Goal: Transaction & Acquisition: Purchase product/service

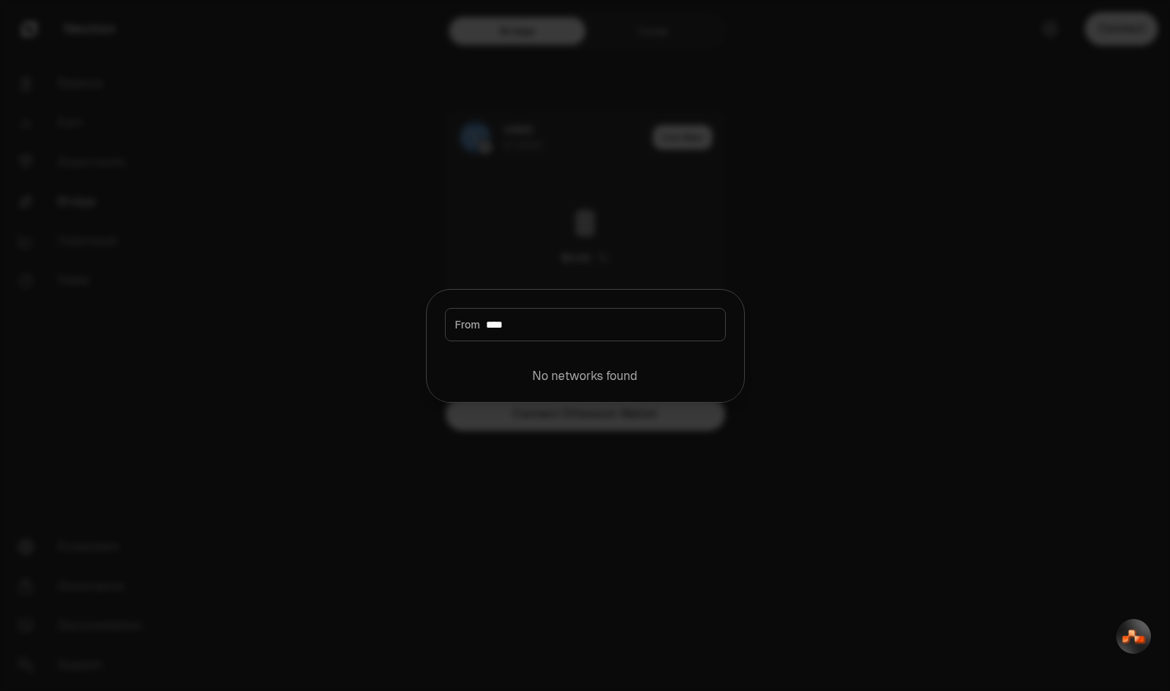
drag, startPoint x: 526, startPoint y: 328, endPoint x: 387, endPoint y: 331, distance: 138.9
click at [387, 331] on body "Neutron Balance Earn Supervaults Bridge Orderbook Stake Ecosystem Governance Do…" at bounding box center [585, 345] width 1170 height 691
type input "****"
click at [996, 147] on div at bounding box center [585, 345] width 1170 height 691
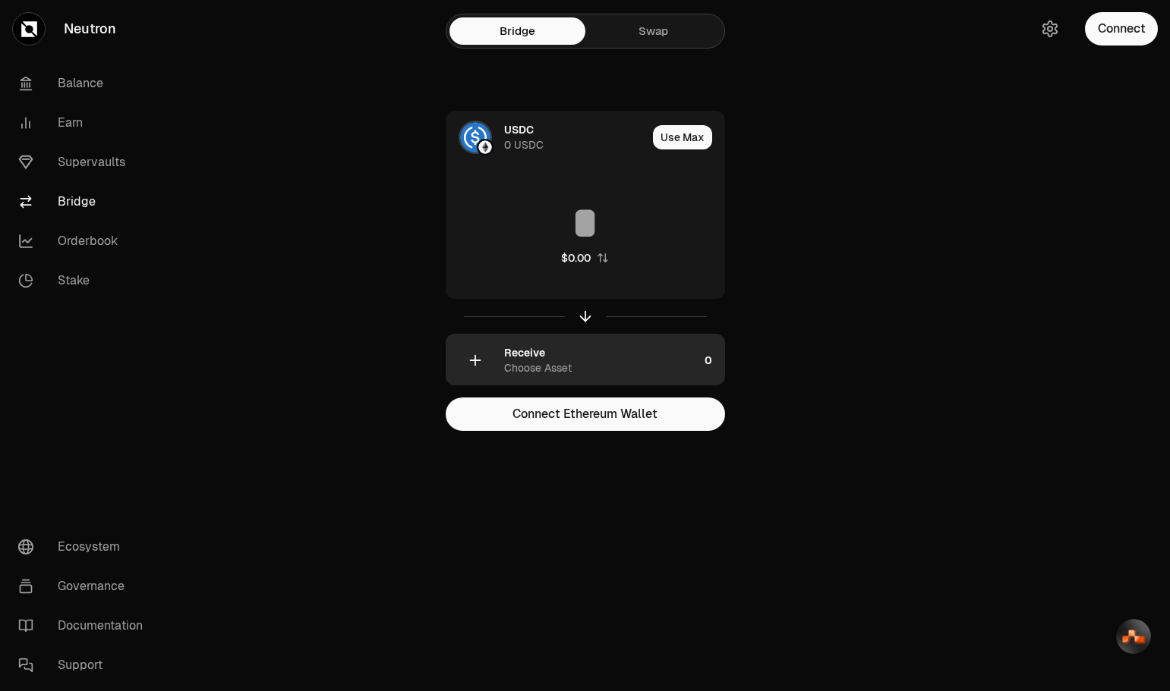
click at [563, 369] on div "Choose Asset" at bounding box center [538, 368] width 68 height 15
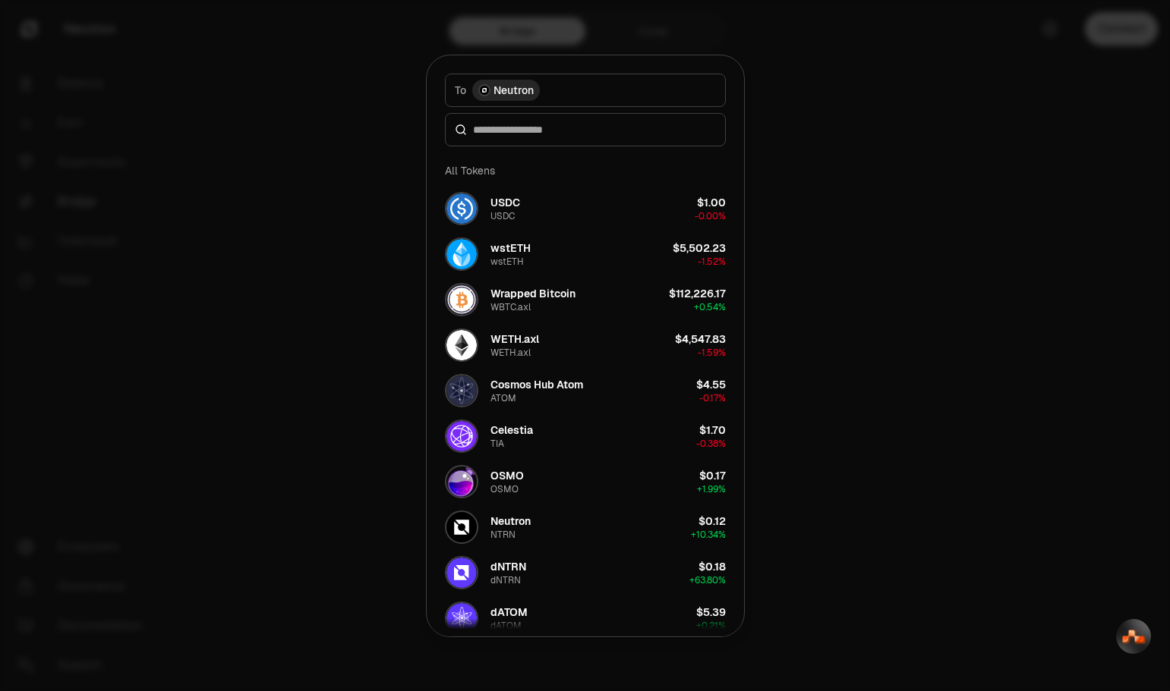
click at [504, 93] on span "Neutron" at bounding box center [513, 90] width 40 height 15
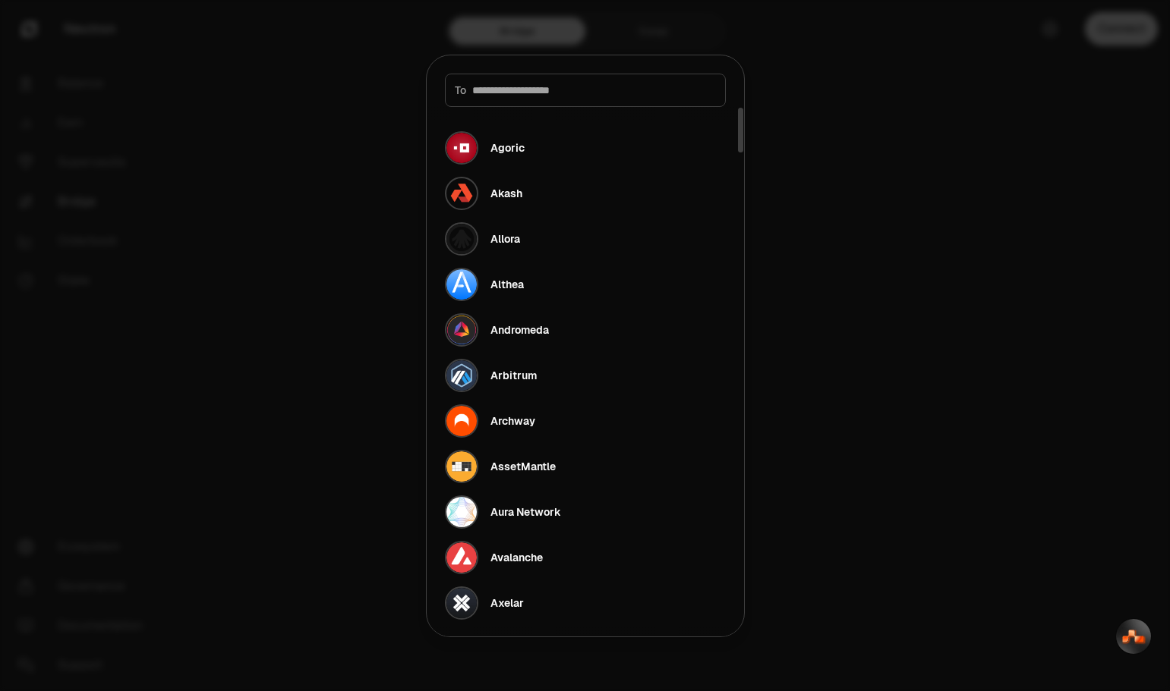
click at [852, 99] on div at bounding box center [585, 345] width 1170 height 691
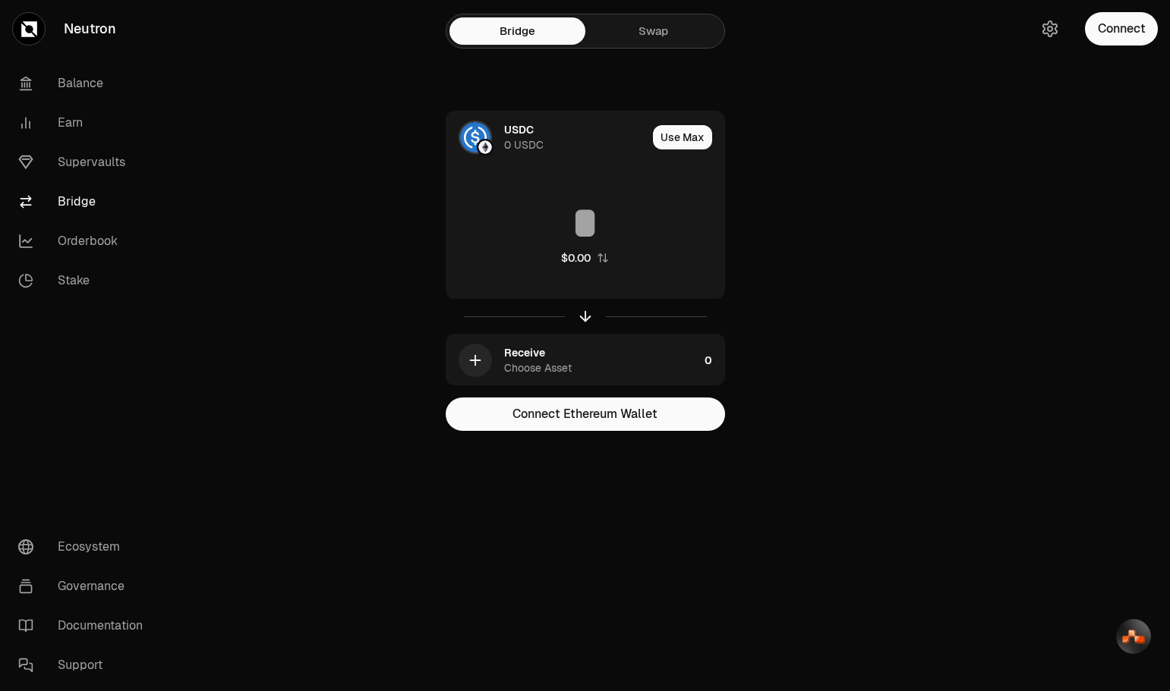
click at [660, 21] on link "Swap" at bounding box center [653, 30] width 136 height 27
